Goal: Task Accomplishment & Management: Manage account settings

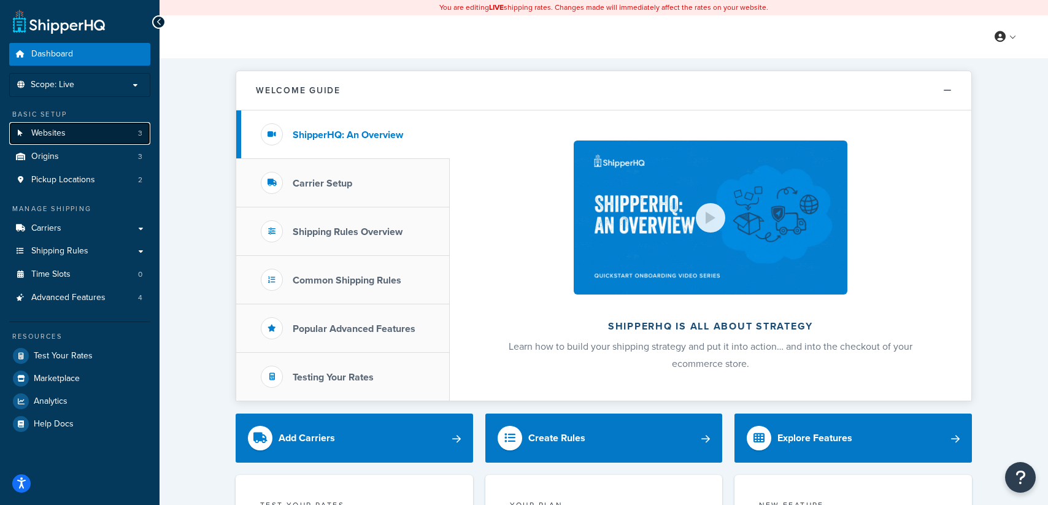
click at [45, 134] on span "Websites" at bounding box center [48, 133] width 34 height 10
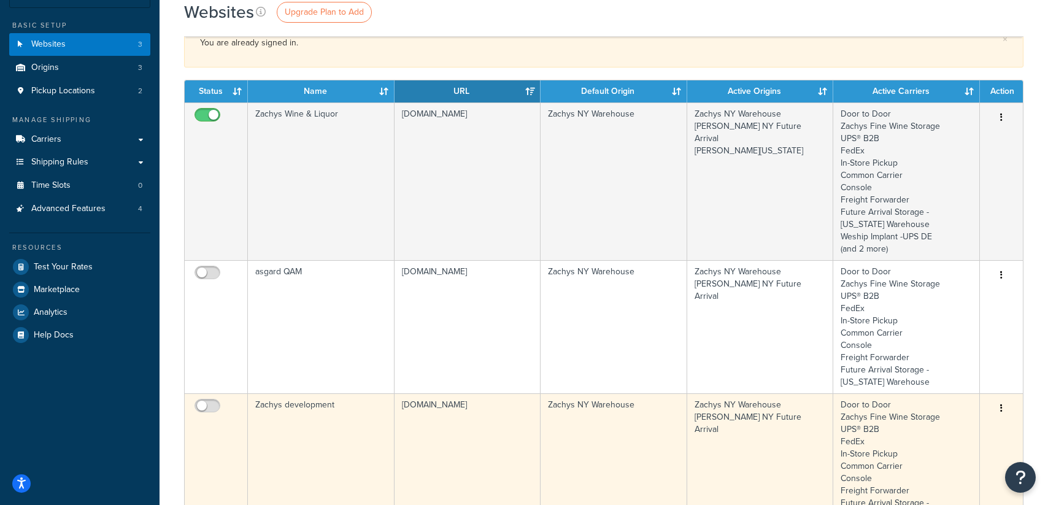
scroll to position [64, 0]
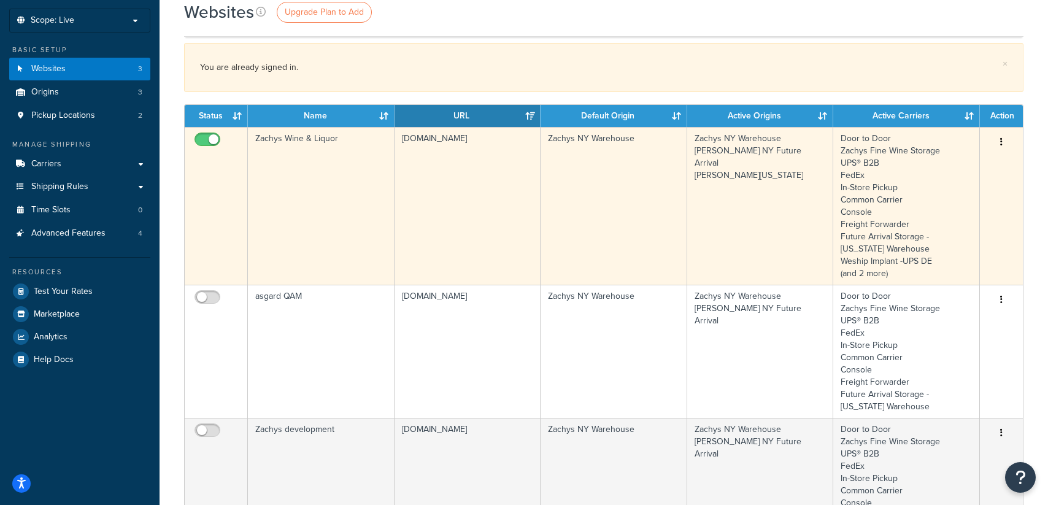
click at [433, 143] on td "[DOMAIN_NAME]" at bounding box center [468, 206] width 146 height 158
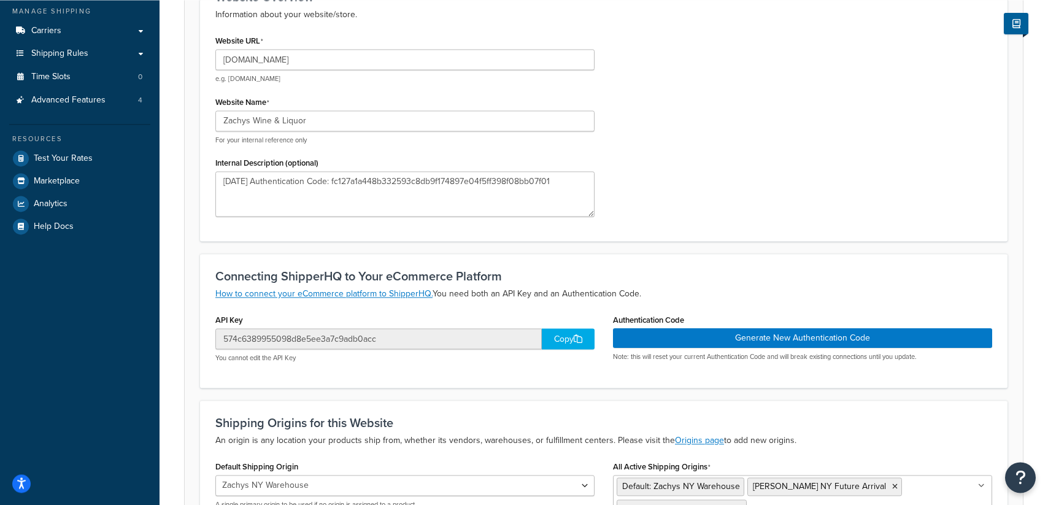
scroll to position [29, 0]
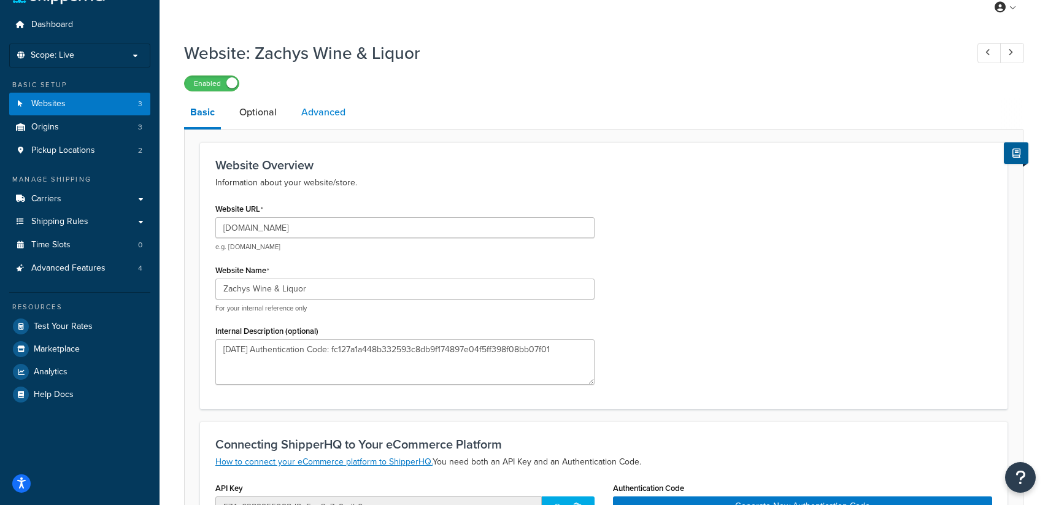
click at [315, 114] on link "Advanced" at bounding box center [323, 112] width 56 height 29
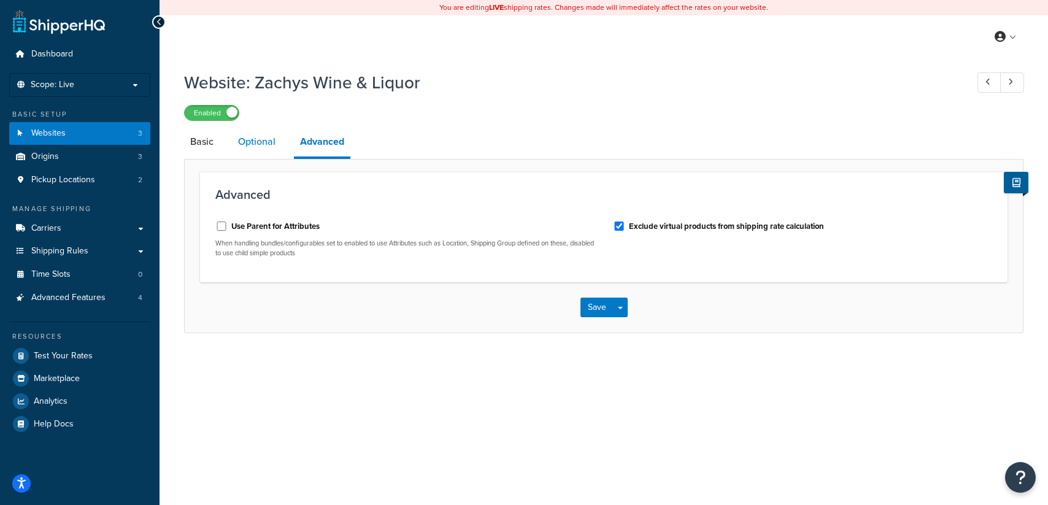
click at [264, 139] on link "Optional" at bounding box center [257, 141] width 50 height 29
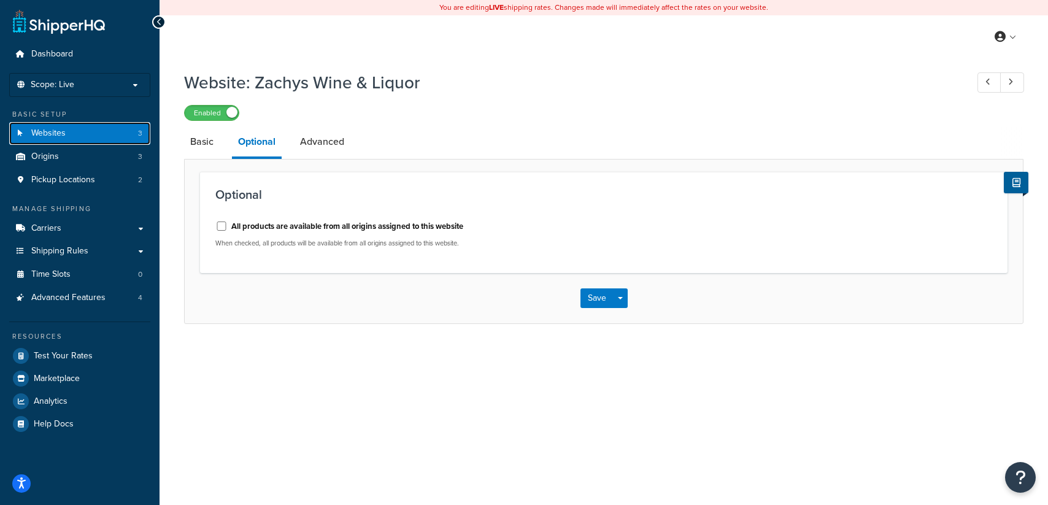
click at [58, 136] on span "Websites" at bounding box center [48, 133] width 34 height 10
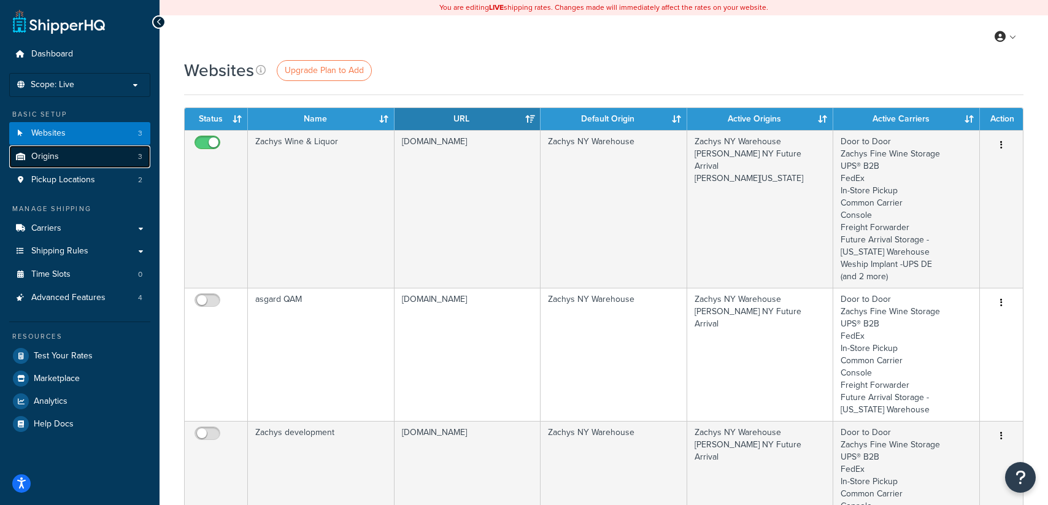
click at [63, 157] on link "Origins 3" at bounding box center [79, 156] width 141 height 23
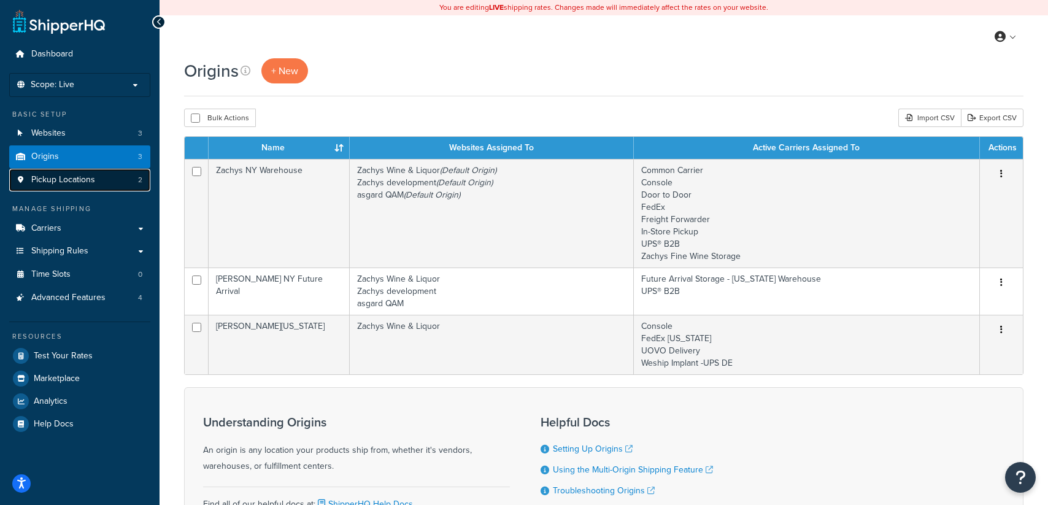
click at [58, 182] on span "Pickup Locations" at bounding box center [63, 180] width 64 height 10
